Goal: Task Accomplishment & Management: Use online tool/utility

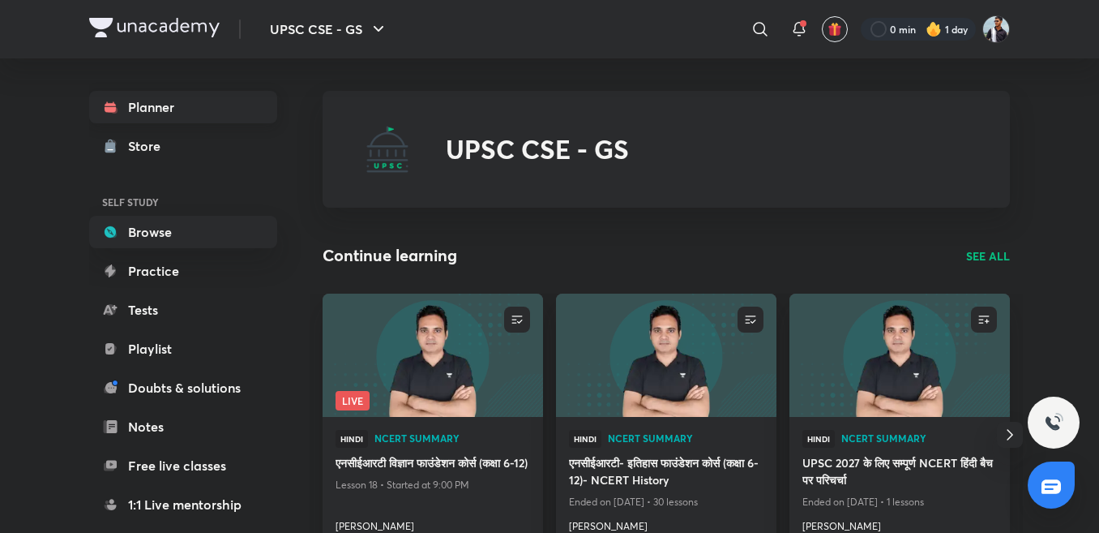
click at [225, 119] on link "Planner" at bounding box center [183, 107] width 188 height 32
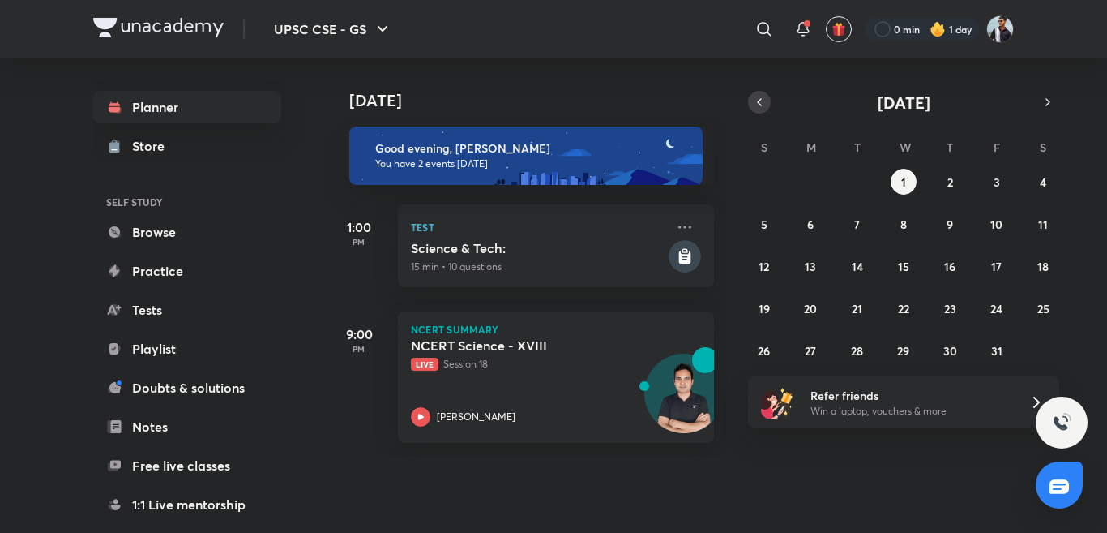
click at [754, 109] on button "button" at bounding box center [759, 102] width 23 height 23
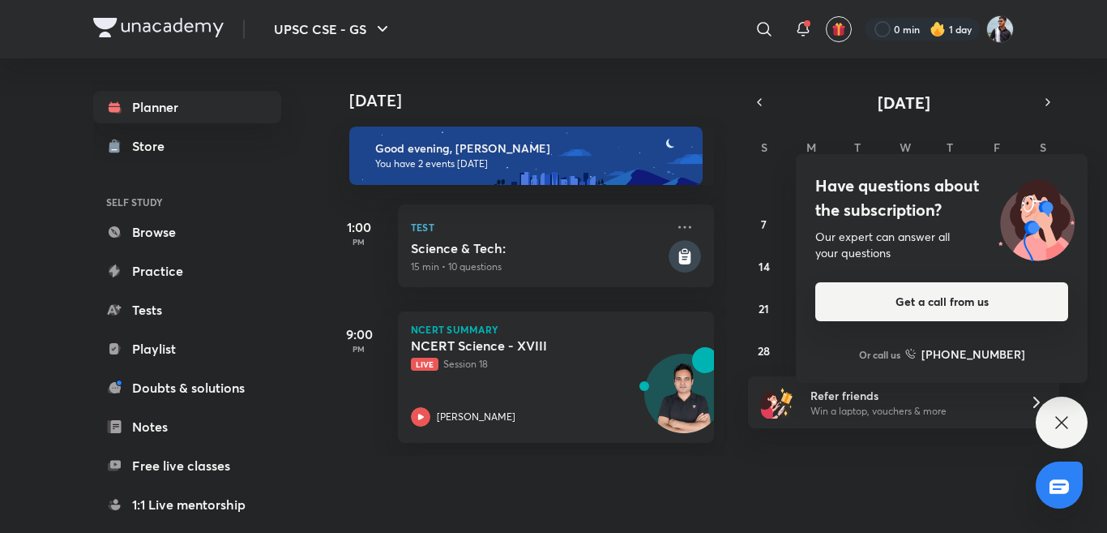
click at [915, 300] on button "Get a call from us" at bounding box center [941, 301] width 253 height 39
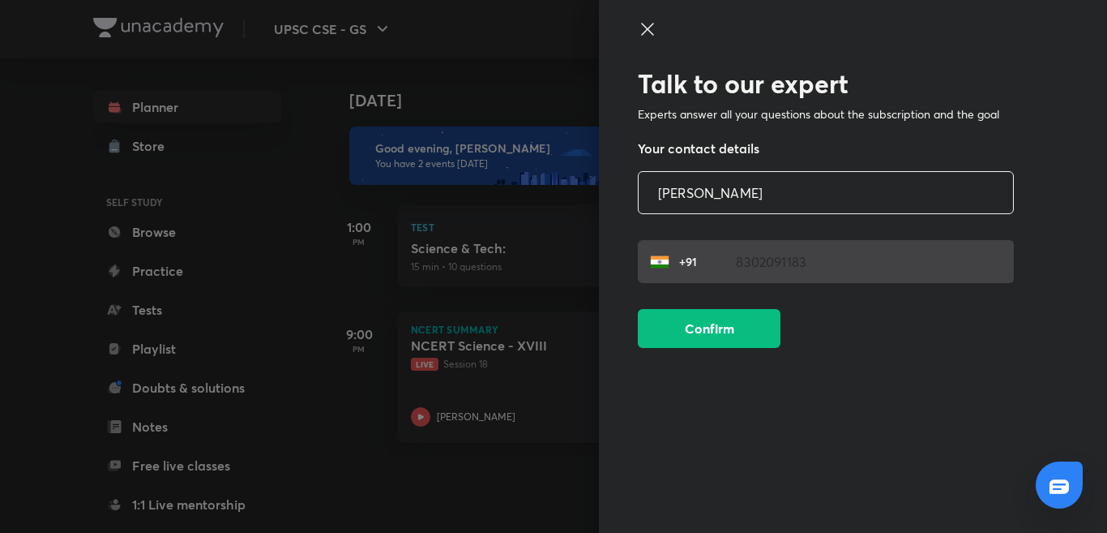
click at [648, 24] on icon at bounding box center [647, 28] width 19 height 19
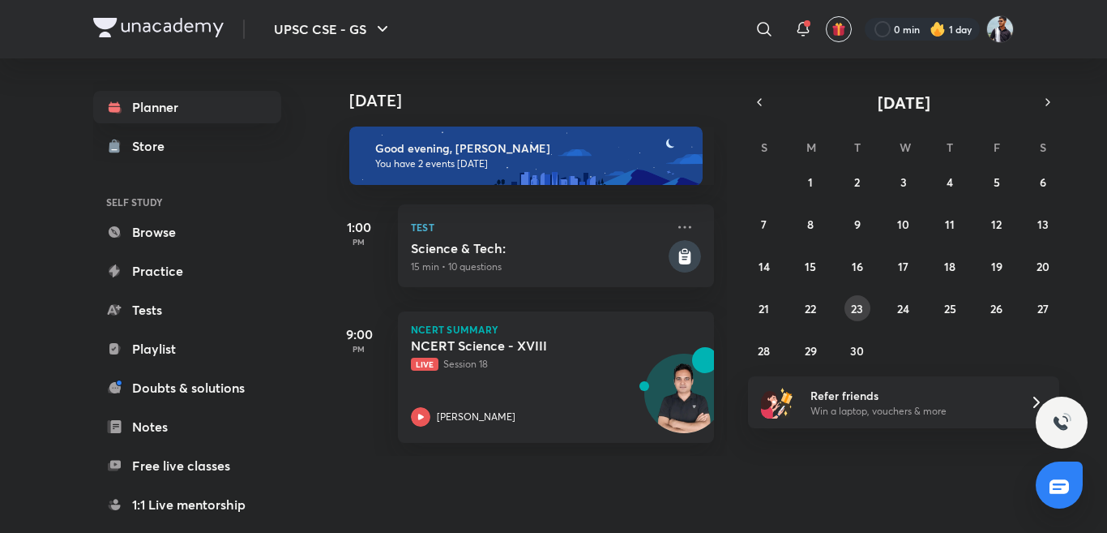
click at [860, 306] on abbr "23" at bounding box center [857, 308] width 12 height 15
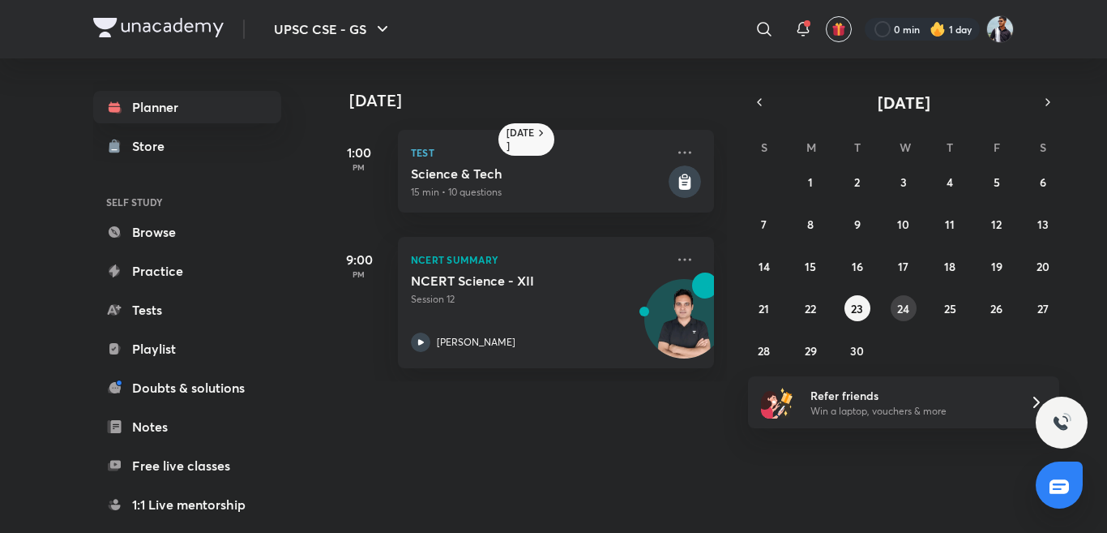
click at [905, 301] on abbr "24" at bounding box center [903, 308] width 12 height 15
click at [675, 256] on icon at bounding box center [684, 259] width 19 height 19
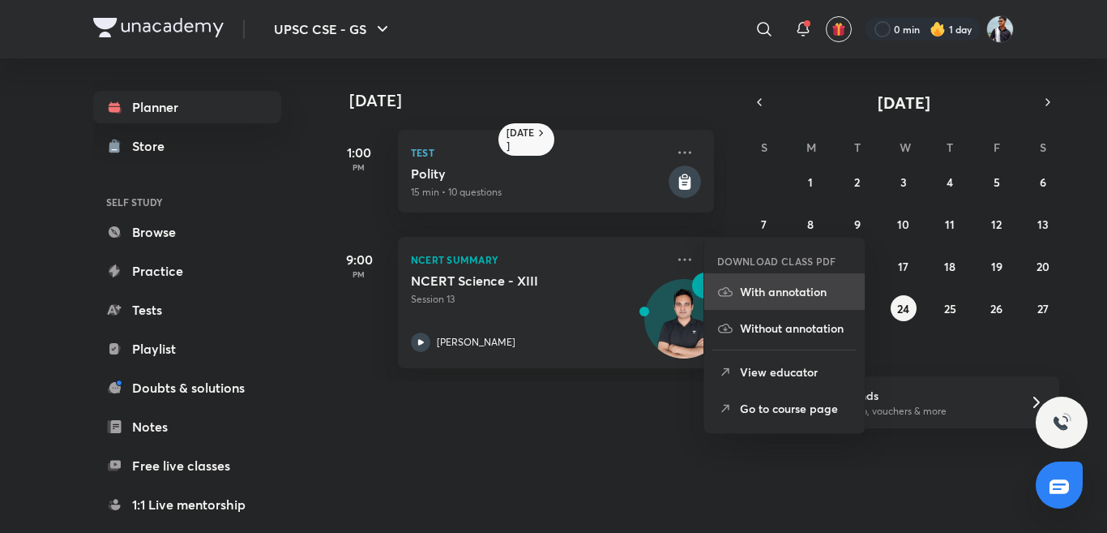
click at [770, 288] on p "With annotation" at bounding box center [796, 291] width 112 height 17
